Goal: Task Accomplishment & Management: Manage account settings

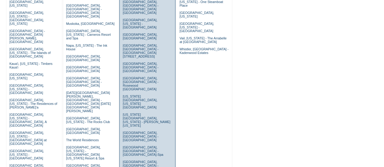
scroll to position [172, 0]
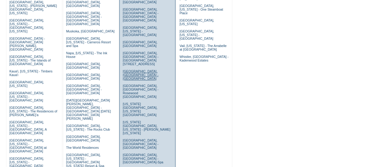
click at [135, 69] on link "Madrid, Spain - Rosewood Villa Magna" at bounding box center [140, 74] width 35 height 11
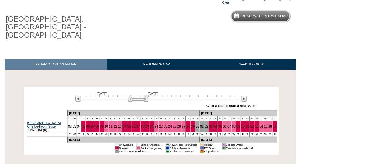
scroll to position [53, 0]
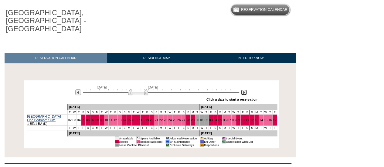
click at [245, 89] on img at bounding box center [244, 92] width 6 height 6
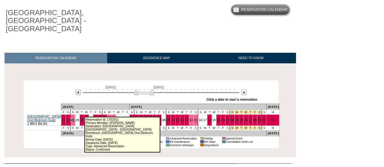
click at [75, 118] on link "19" at bounding box center [73, 120] width 4 height 4
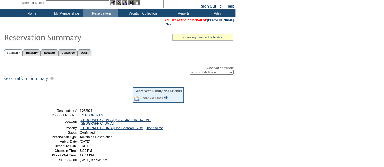
scroll to position [24, 0]
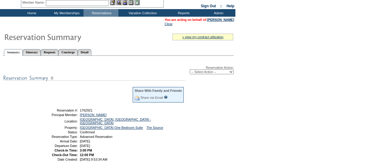
click at [209, 70] on select "-- Select Action -- Modify Reservation Dates Modify Reservation Cost Modify Occ…" at bounding box center [212, 71] width 44 height 5
select select "ChangeDates"
click at [190, 70] on select "-- Select Action -- Modify Reservation Dates Modify Reservation Cost Modify Occ…" at bounding box center [212, 71] width 44 height 5
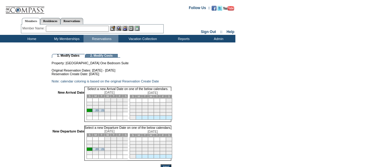
scroll to position [15, 0]
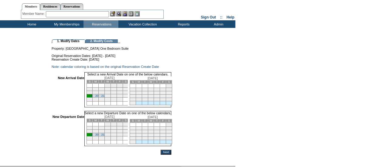
click at [98, 136] on link "20" at bounding box center [96, 134] width 3 height 3
